Goal: Contribute content: Add original content to the website for others to see

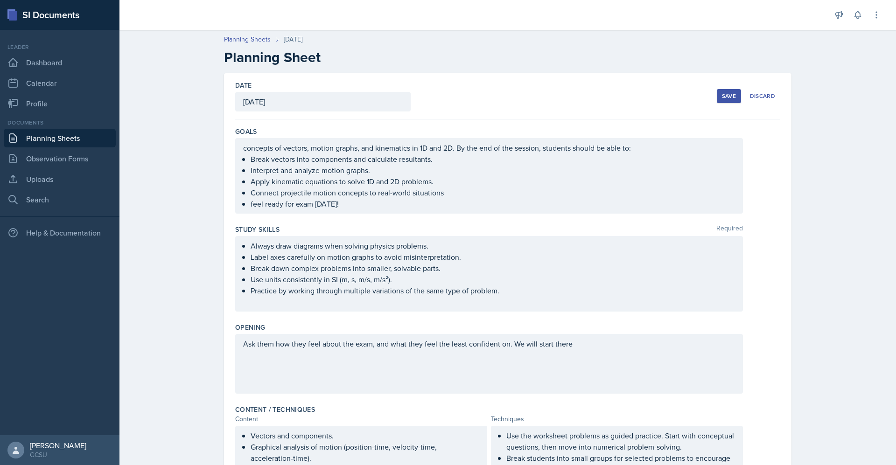
scroll to position [266, 0]
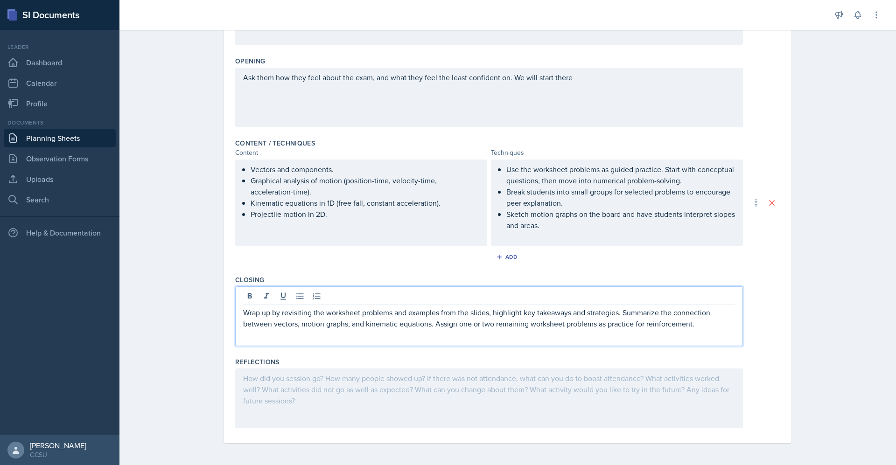
click at [390, 429] on div "Reflections" at bounding box center [507, 395] width 545 height 82
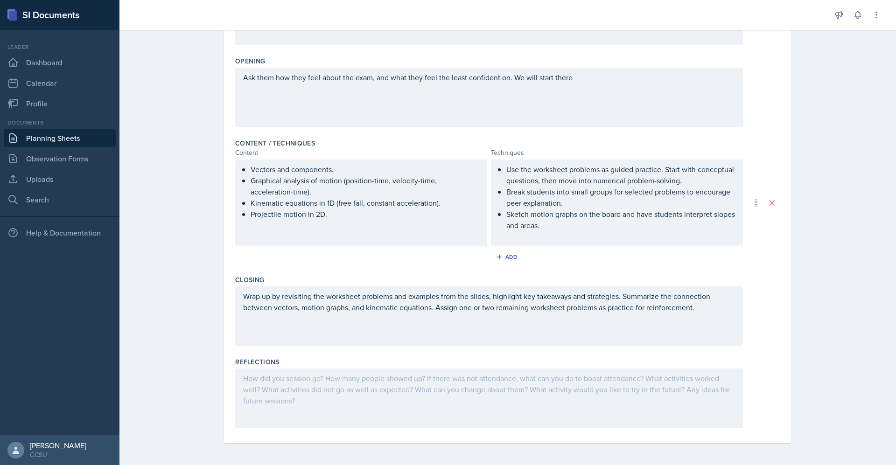
click at [548, 396] on div at bounding box center [488, 398] width 507 height 60
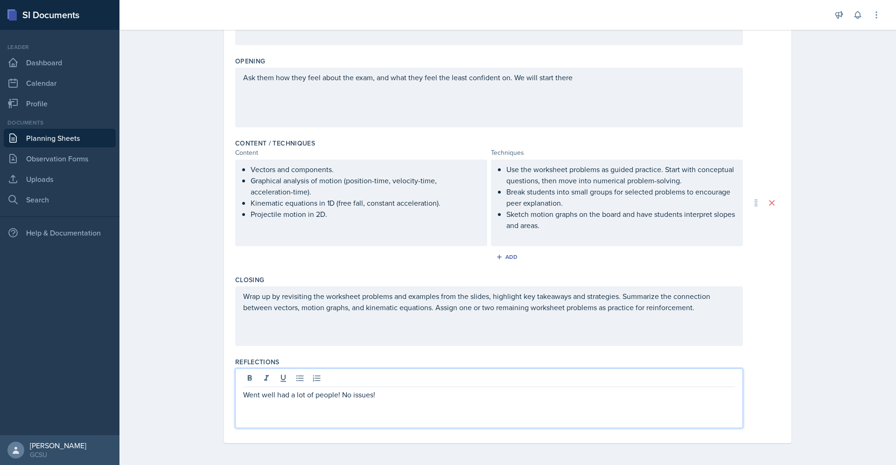
scroll to position [0, 0]
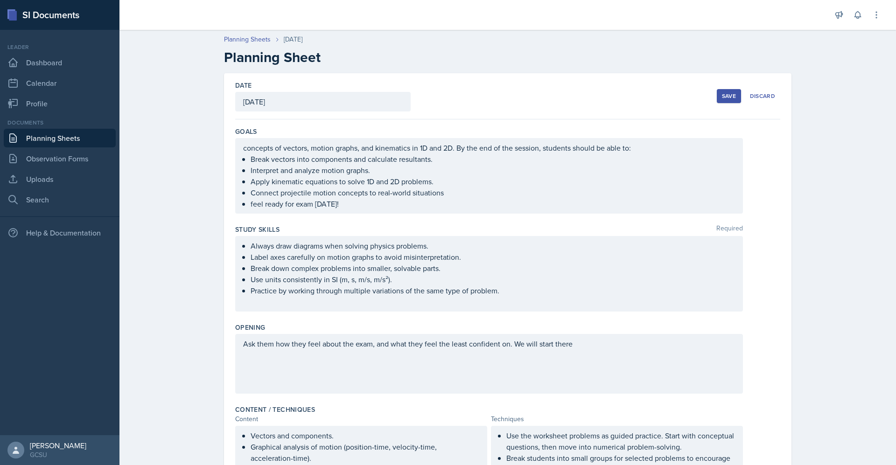
click at [724, 96] on div "Save" at bounding box center [729, 95] width 14 height 7
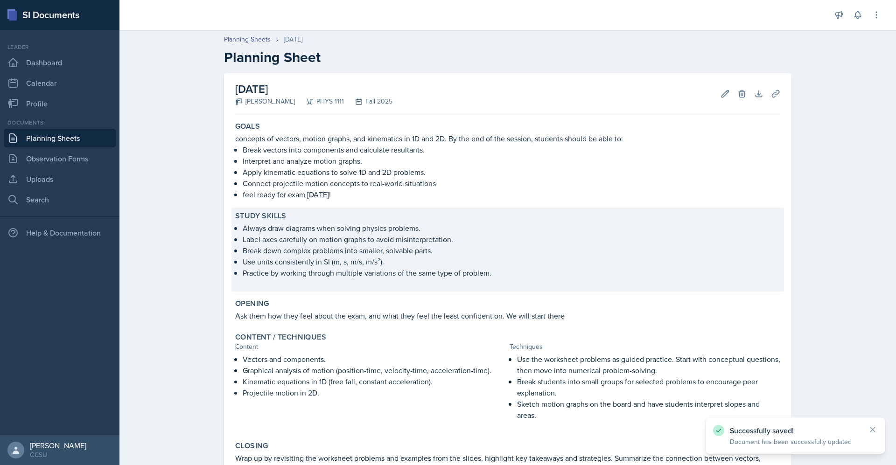
scroll to position [107, 0]
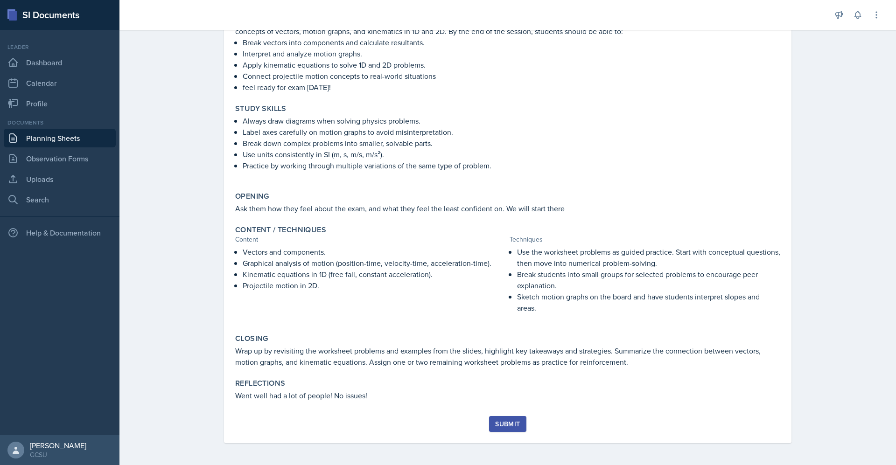
click at [507, 424] on div "Submit" at bounding box center [507, 423] width 25 height 7
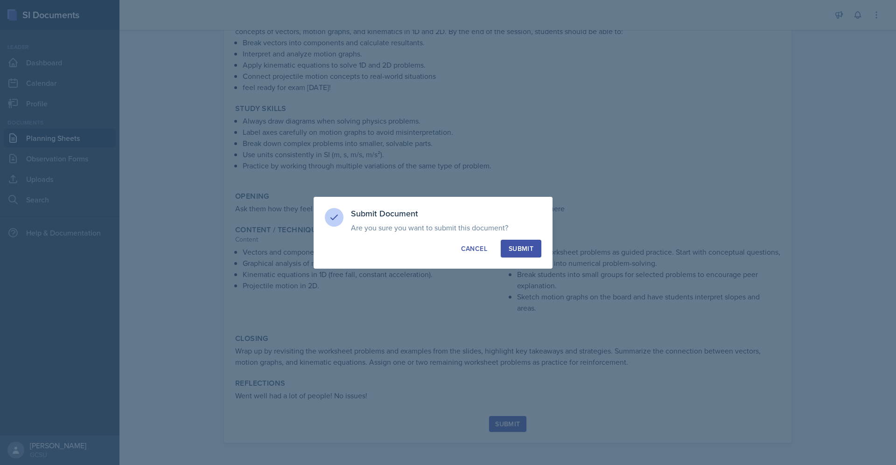
click at [535, 245] on button "Submit" at bounding box center [520, 249] width 41 height 18
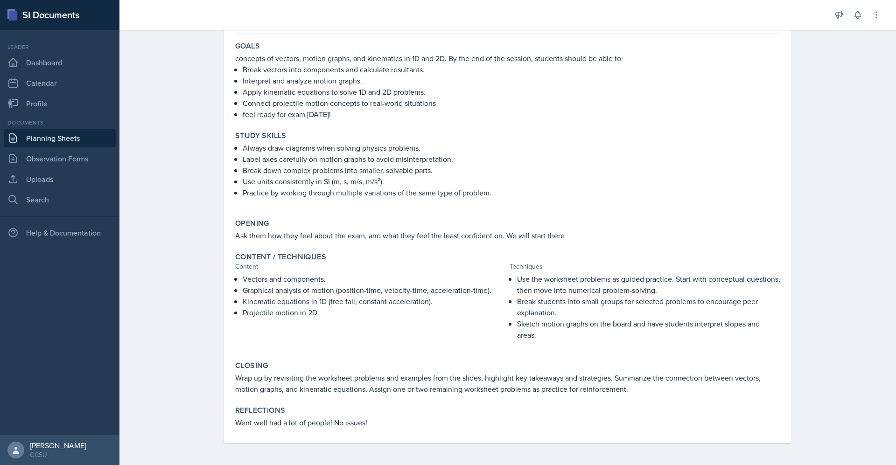
scroll to position [0, 0]
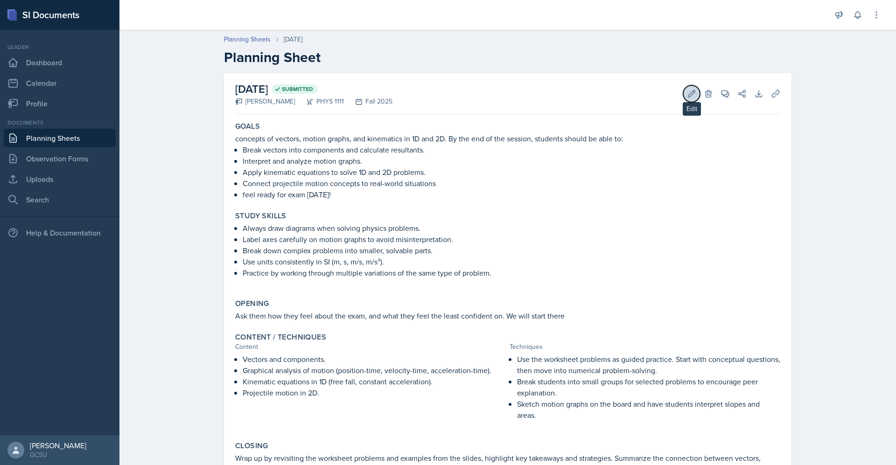
click at [687, 93] on icon at bounding box center [691, 93] width 9 height 9
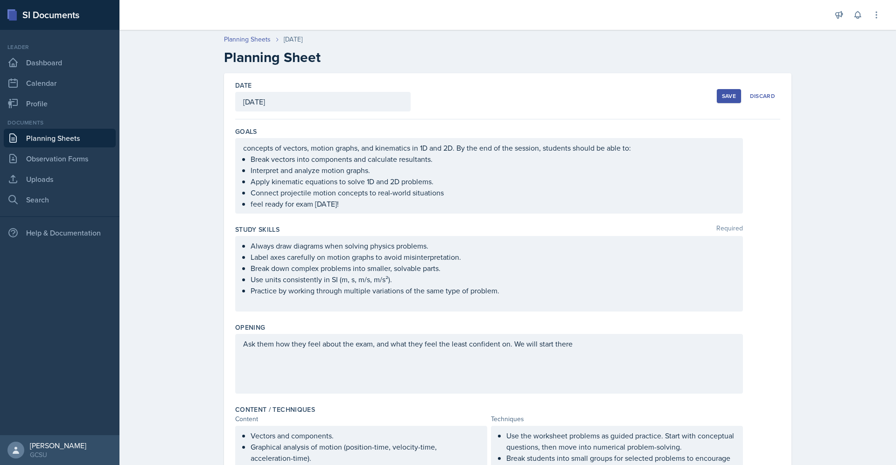
click at [730, 100] on button "Save" at bounding box center [728, 96] width 24 height 14
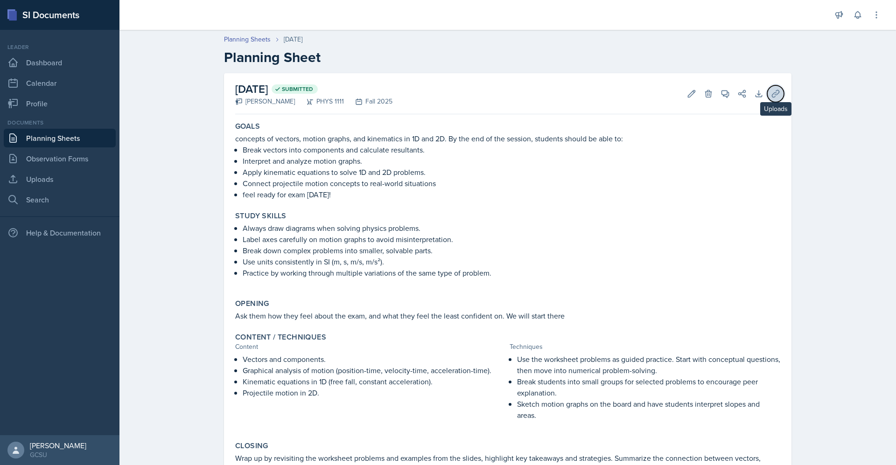
click at [771, 93] on icon at bounding box center [774, 93] width 7 height 7
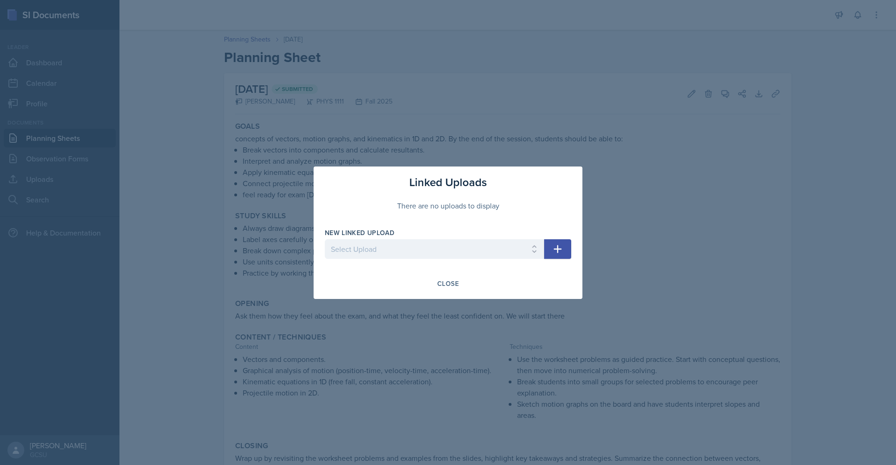
click at [491, 259] on div at bounding box center [434, 263] width 219 height 9
click at [467, 247] on select "Select Upload Algebra Review vector practice more vectors(word problems) motion…" at bounding box center [434, 249] width 219 height 20
click at [690, 296] on div at bounding box center [448, 232] width 896 height 465
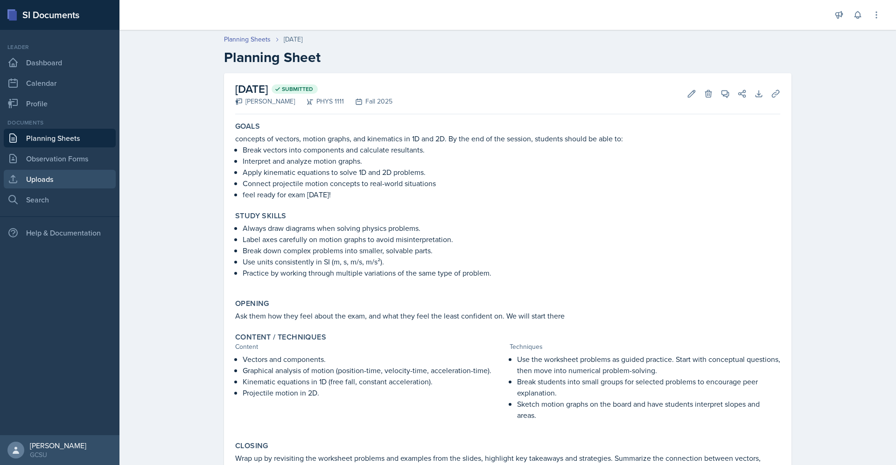
click at [61, 175] on link "Uploads" at bounding box center [60, 179] width 112 height 19
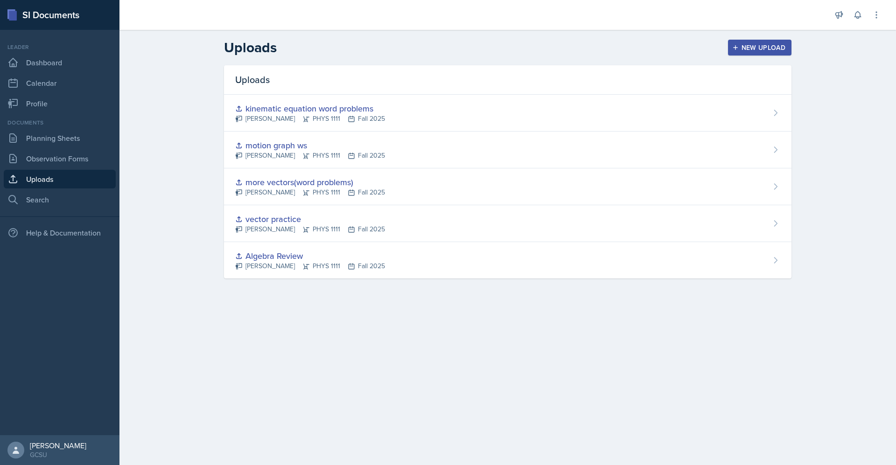
click at [779, 48] on div "New Upload" at bounding box center [760, 47] width 52 height 7
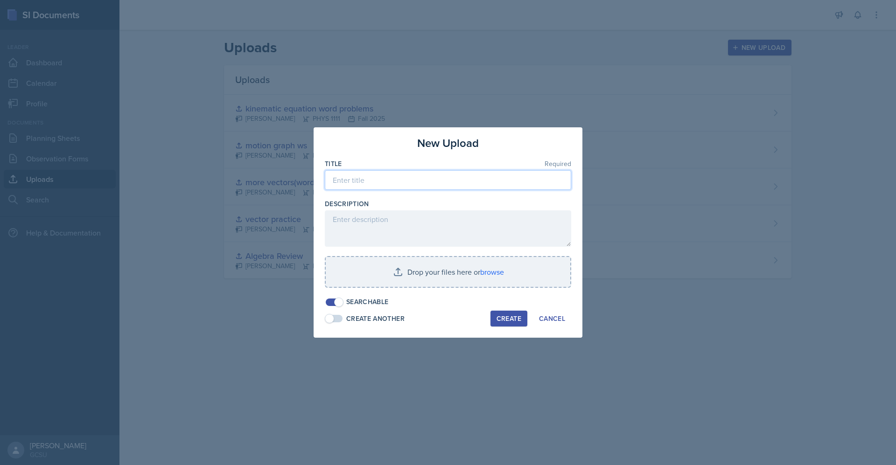
click at [495, 176] on input at bounding box center [448, 180] width 246 height 20
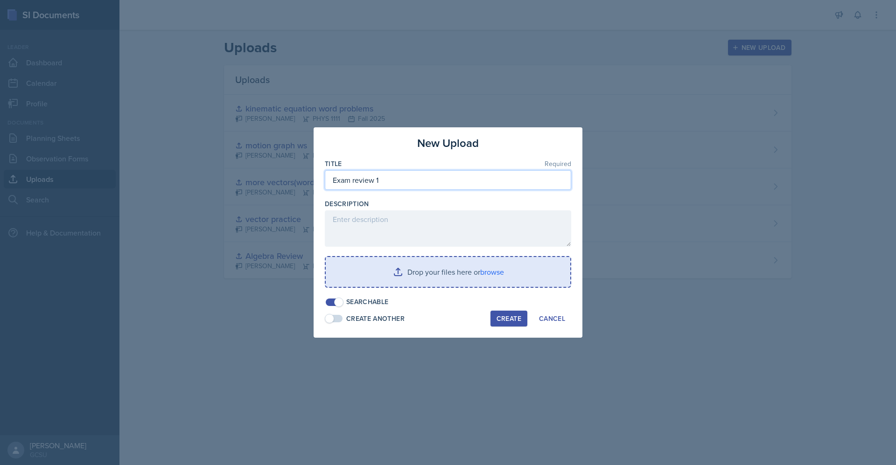
type input "Exam review 1"
click at [498, 267] on input "file" at bounding box center [448, 272] width 244 height 30
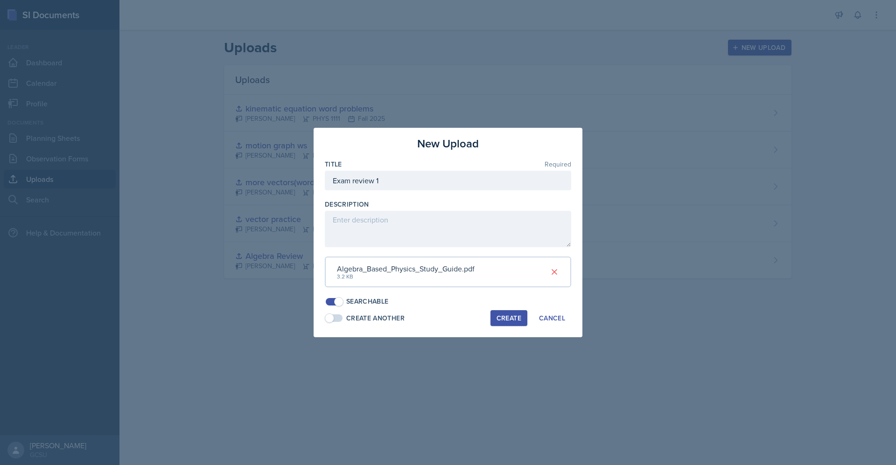
click at [511, 323] on button "Create" at bounding box center [508, 318] width 37 height 16
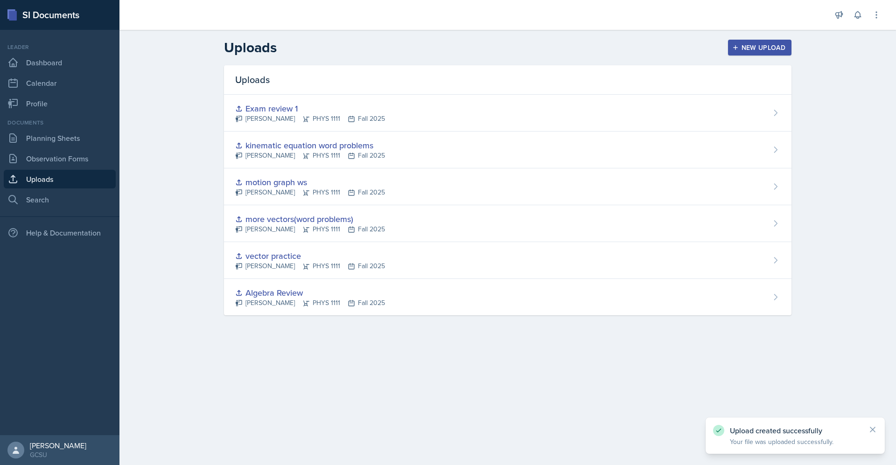
click at [747, 56] on div "Uploads New Upload" at bounding box center [507, 47] width 597 height 17
click at [746, 49] on div "New Upload" at bounding box center [760, 47] width 52 height 7
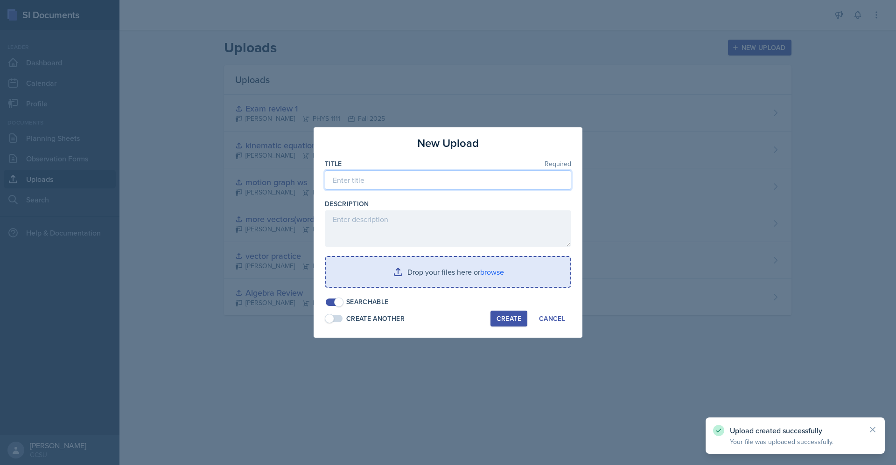
click at [366, 184] on input at bounding box center [448, 180] width 246 height 20
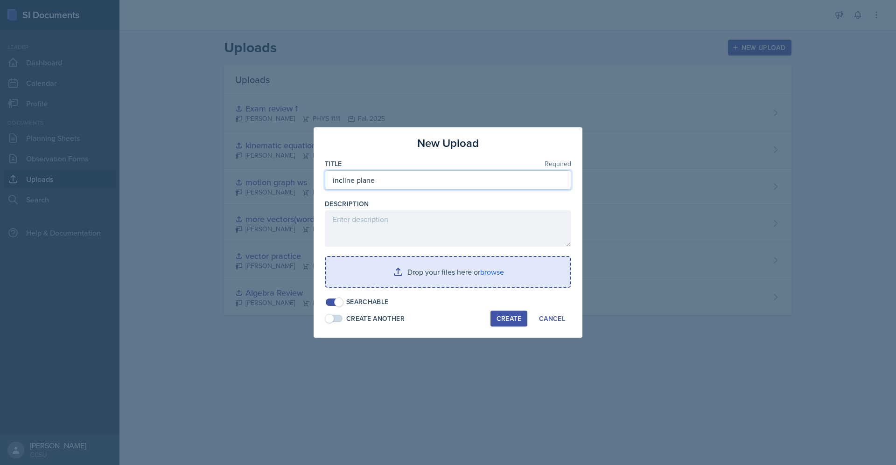
type input "incline plane"
click at [480, 274] on input "file" at bounding box center [448, 272] width 244 height 30
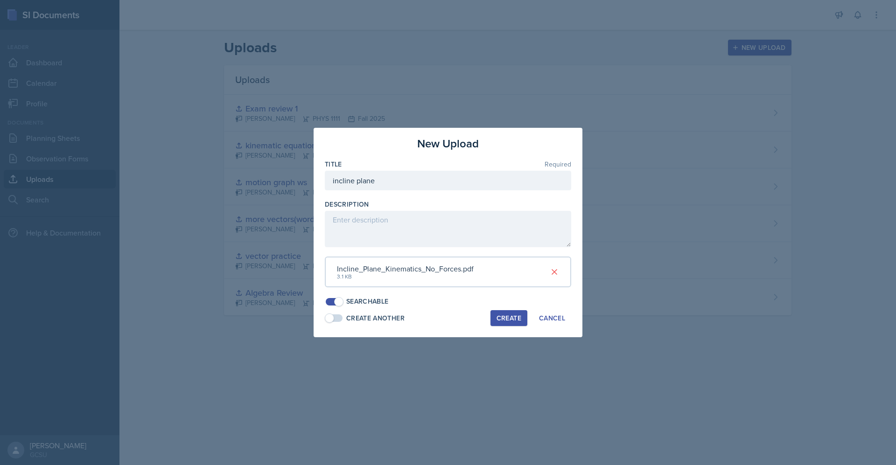
click at [513, 322] on div "Create" at bounding box center [508, 317] width 25 height 7
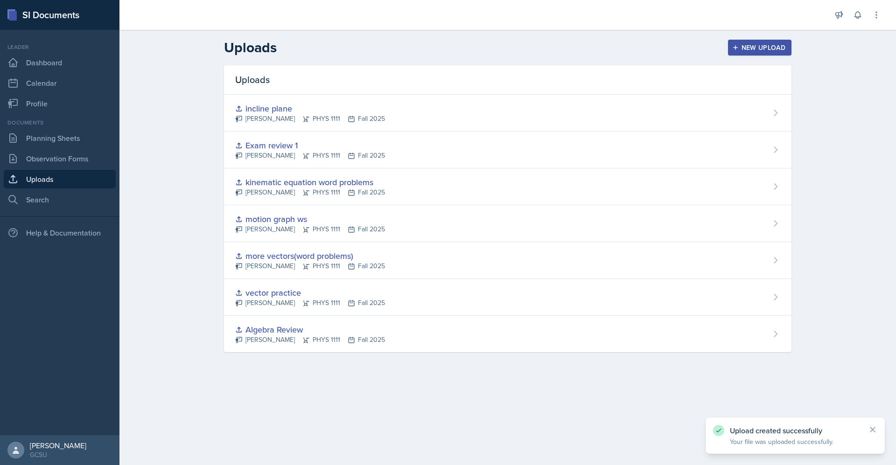
click at [768, 45] on div "New Upload" at bounding box center [760, 47] width 52 height 7
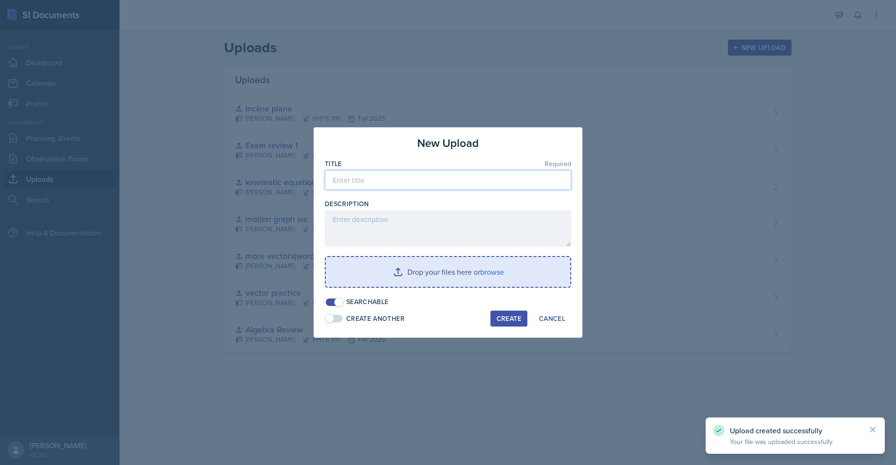
click at [436, 175] on input at bounding box center [448, 180] width 246 height 20
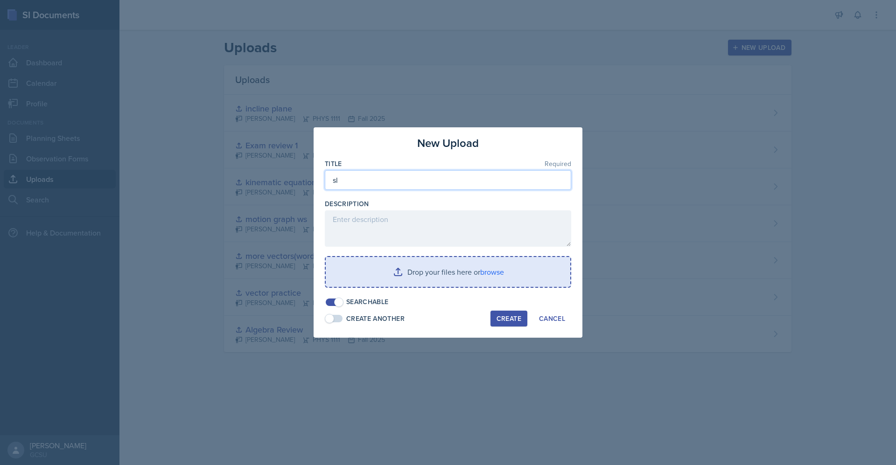
type input "s"
type input "tutorial 1"
click at [552, 323] on button "Cancel" at bounding box center [552, 319] width 38 height 16
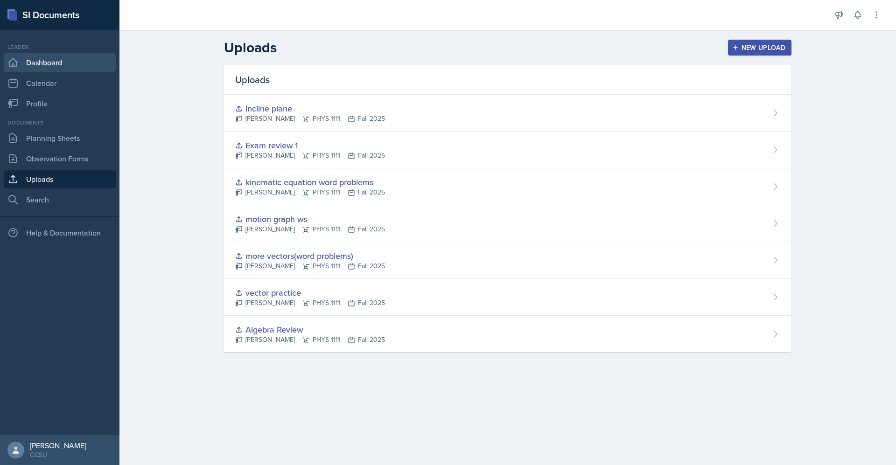
click at [61, 58] on link "Dashboard" at bounding box center [60, 62] width 112 height 19
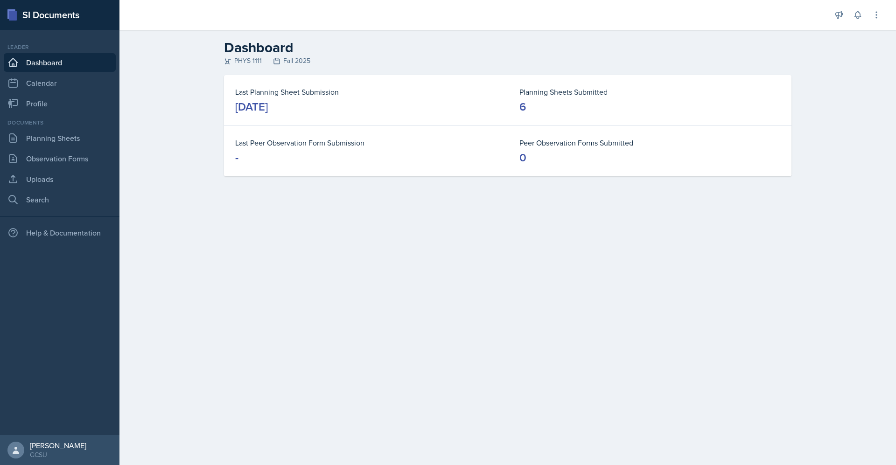
click at [268, 108] on div "[DATE]" at bounding box center [251, 106] width 33 height 15
click at [71, 136] on link "Planning Sheets" at bounding box center [60, 138] width 112 height 19
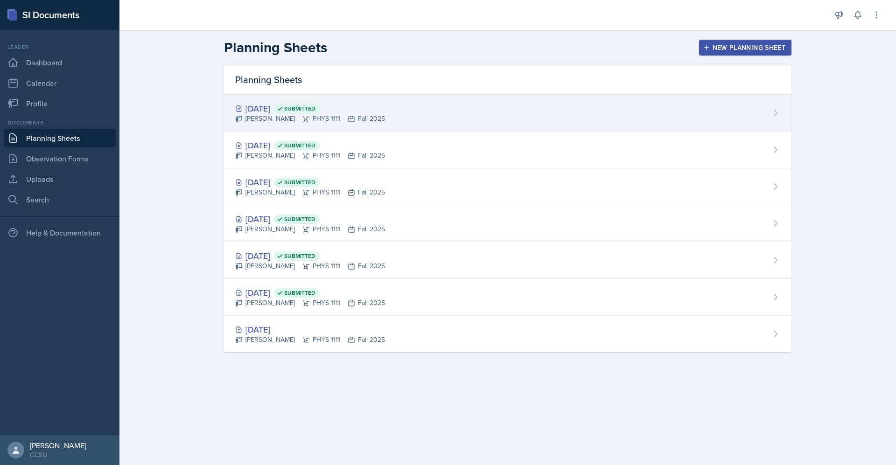
click at [304, 106] on span "Submitted" at bounding box center [297, 108] width 46 height 9
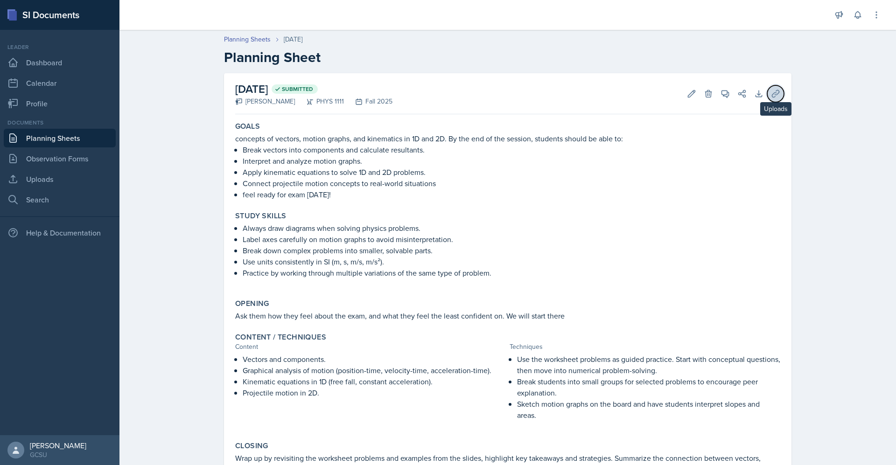
click at [770, 88] on button "Uploads" at bounding box center [775, 93] width 17 height 17
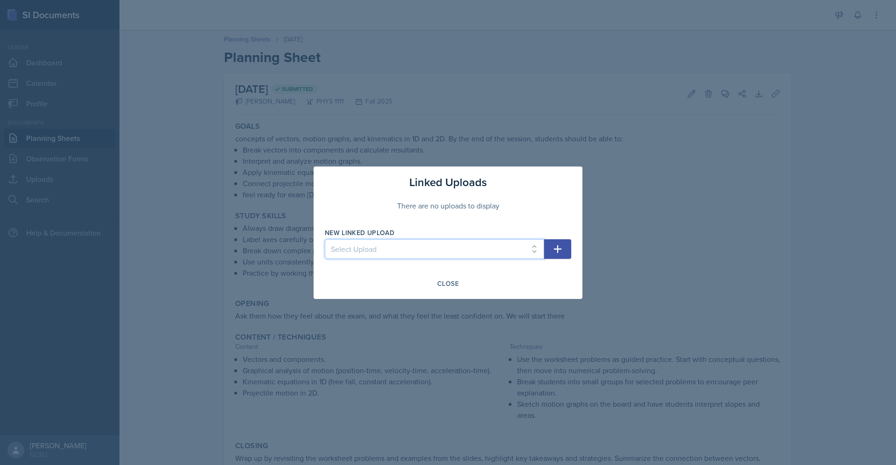
click at [440, 254] on select "Select Upload Algebra Review vector practice more vectors(word problems) motion…" at bounding box center [434, 249] width 219 height 20
select select "5c989417-9e76-4bb0-88ec-7085930d4d3d"
click at [325, 239] on select "Select Upload Algebra Review vector practice more vectors(word problems) motion…" at bounding box center [434, 249] width 219 height 20
click at [565, 249] on button "button" at bounding box center [557, 249] width 27 height 20
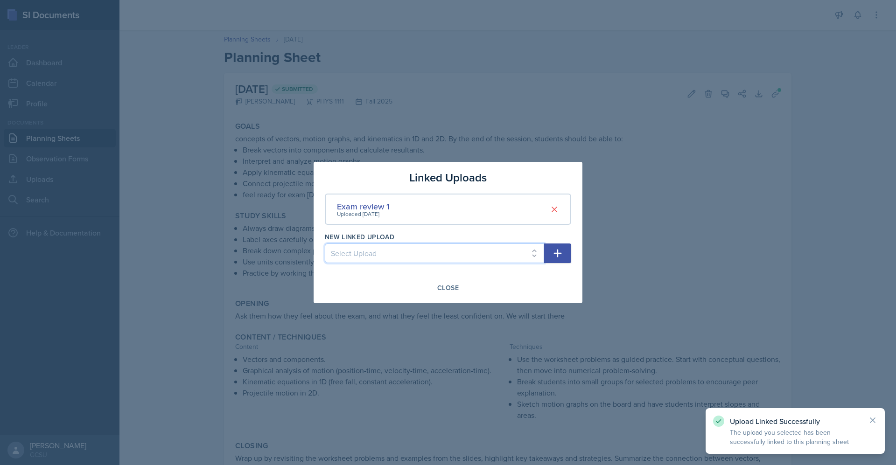
click at [515, 252] on select "Select Upload Algebra Review vector practice more vectors(word problems) motion…" at bounding box center [434, 253] width 219 height 20
select select "82928190-5209-4b9a-9cf4-39759b01bc9c"
click at [325, 243] on select "Select Upload Algebra Review vector practice more vectors(word problems) motion…" at bounding box center [434, 253] width 219 height 20
click at [451, 286] on div "Close" at bounding box center [447, 287] width 21 height 7
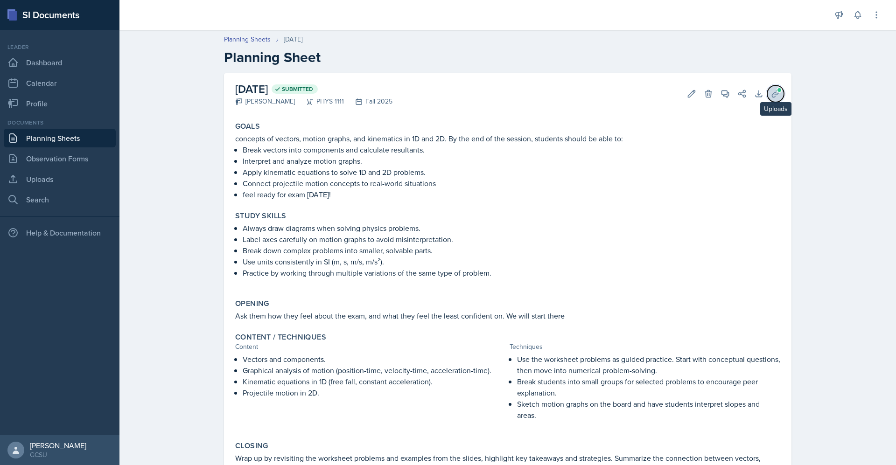
click at [776, 91] on span at bounding box center [779, 90] width 6 height 6
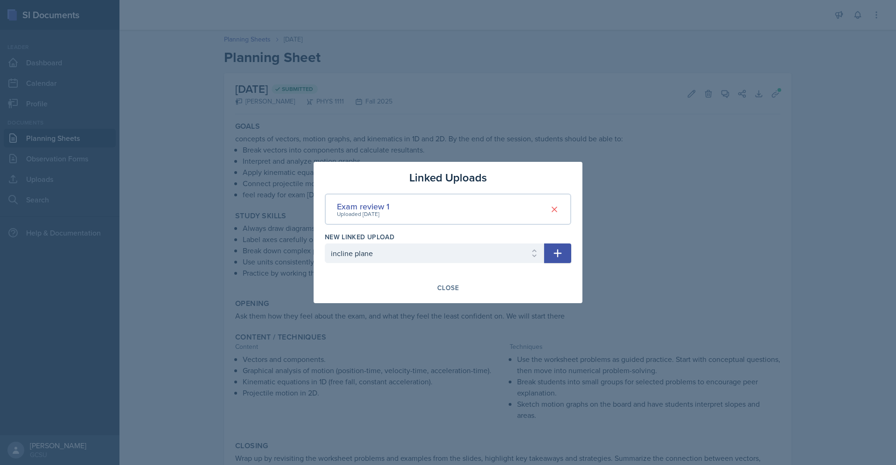
click at [562, 249] on icon "button" at bounding box center [557, 253] width 11 height 11
select select
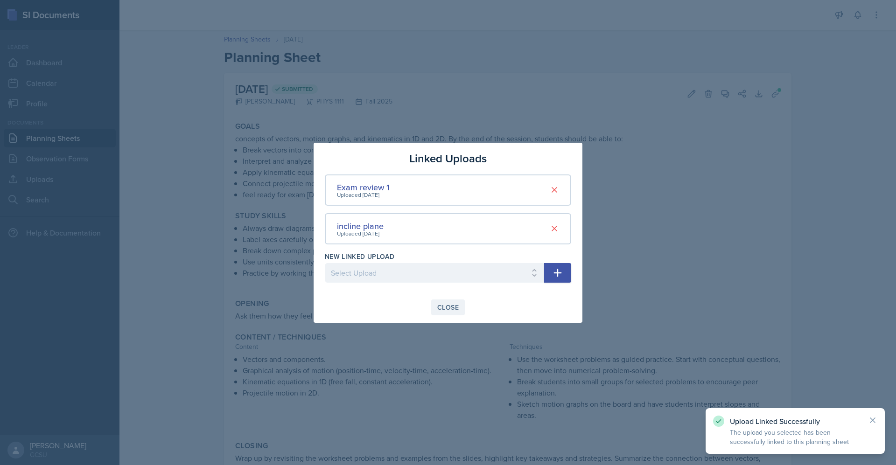
click at [451, 307] on div "Close" at bounding box center [447, 307] width 21 height 7
